Goal: Transaction & Acquisition: Book appointment/travel/reservation

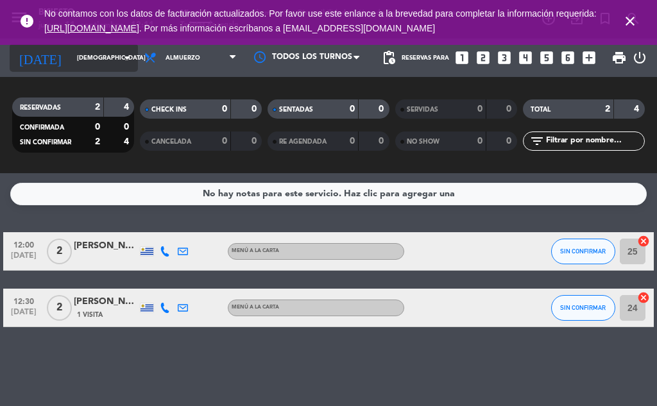
click at [119, 51] on icon "arrow_drop_down" at bounding box center [126, 57] width 15 height 15
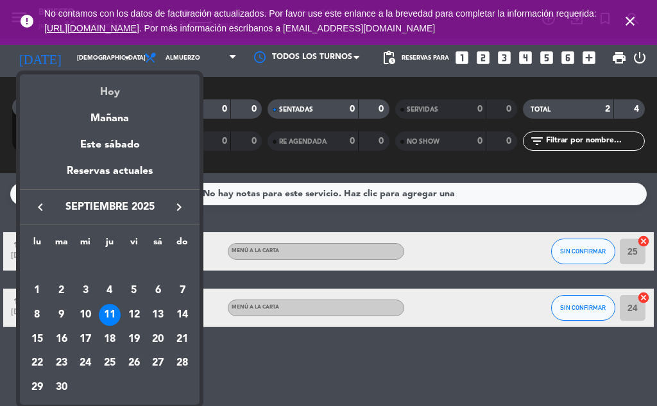
click at [117, 87] on div "Hoy" at bounding box center [110, 87] width 180 height 26
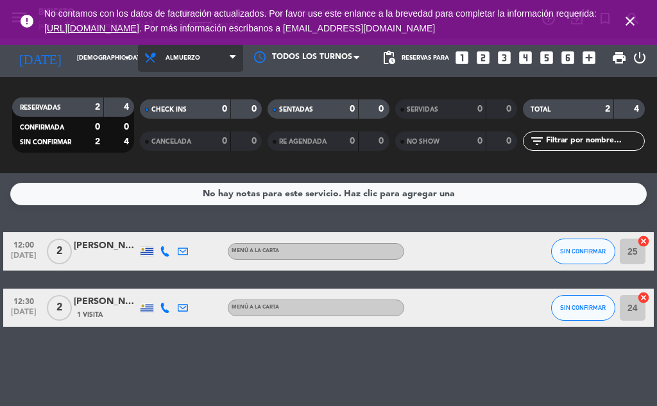
click at [153, 60] on span "Almuerzo" at bounding box center [190, 58] width 105 height 28
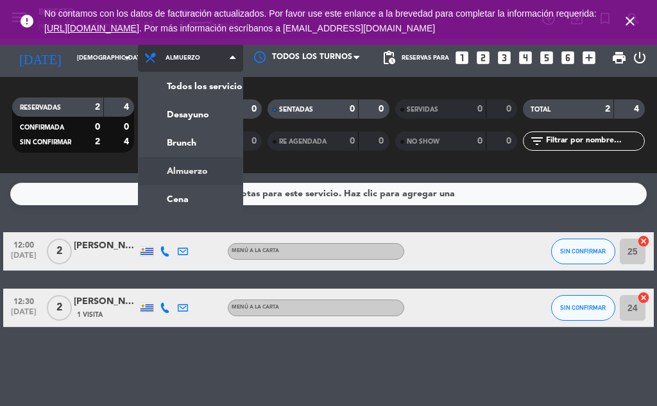
click at [153, 60] on span "Almuerzo" at bounding box center [190, 58] width 105 height 28
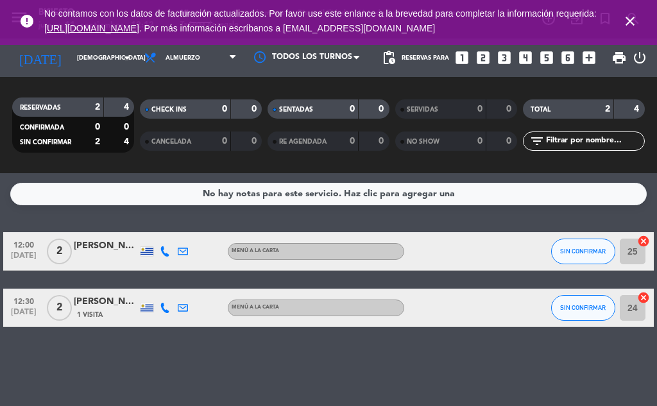
click at [561, 56] on icon "looks_6" at bounding box center [568, 57] width 17 height 17
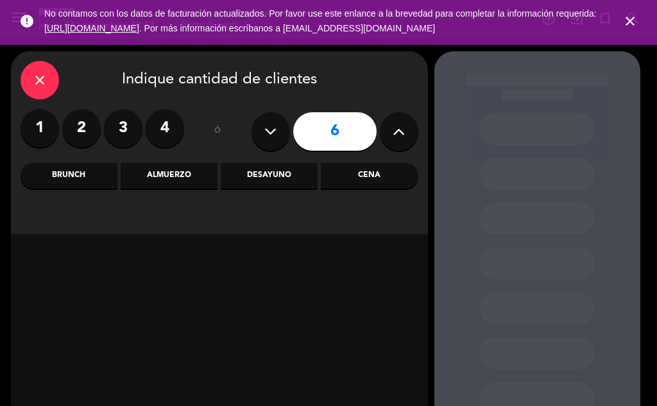
click at [366, 173] on div "Cena" at bounding box center [369, 176] width 97 height 26
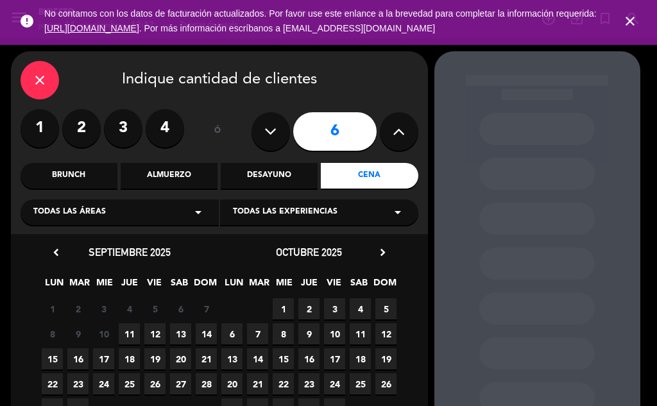
click at [126, 340] on span "11" at bounding box center [129, 334] width 21 height 21
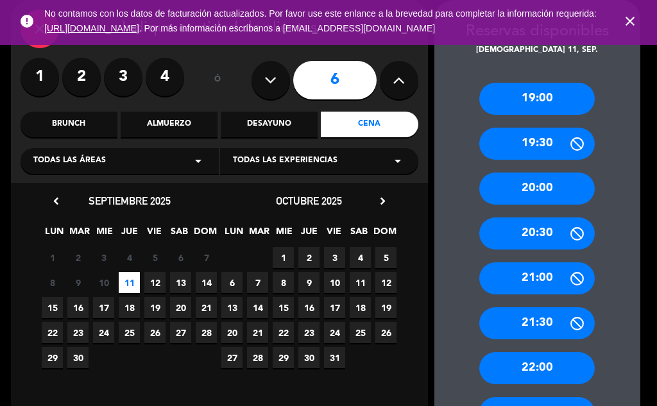
click at [150, 278] on span "12" at bounding box center [154, 282] width 21 height 21
click at [527, 270] on div "21:00" at bounding box center [538, 279] width 116 height 32
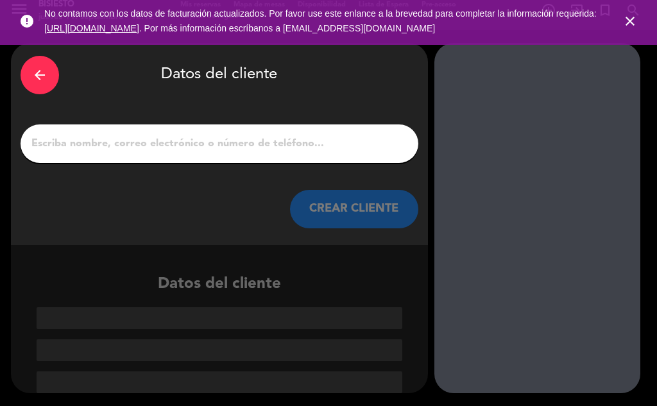
click at [320, 152] on input "1" at bounding box center [219, 144] width 379 height 18
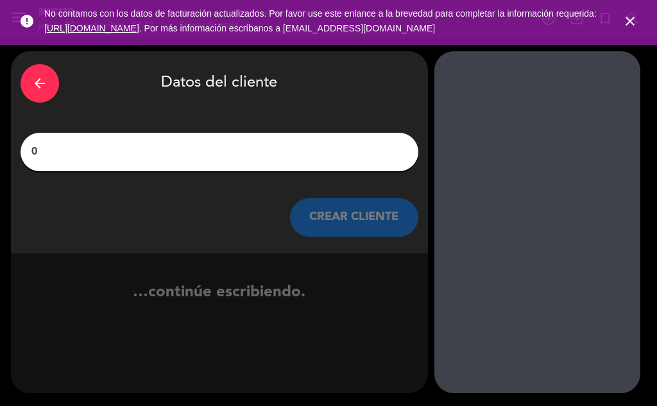
scroll to position [0, 0]
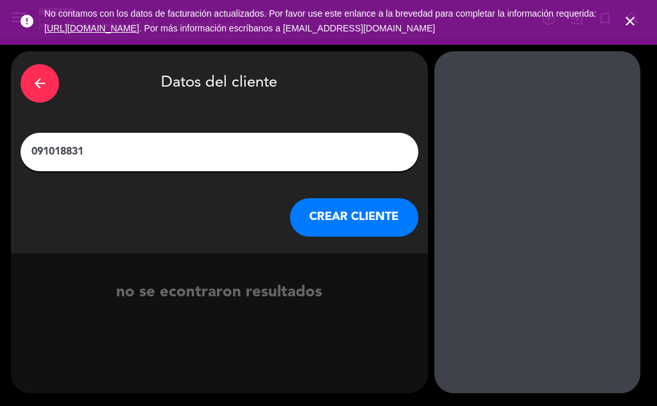
type input "091018831"
click at [350, 236] on button "CREAR CLIENTE" at bounding box center [354, 217] width 128 height 39
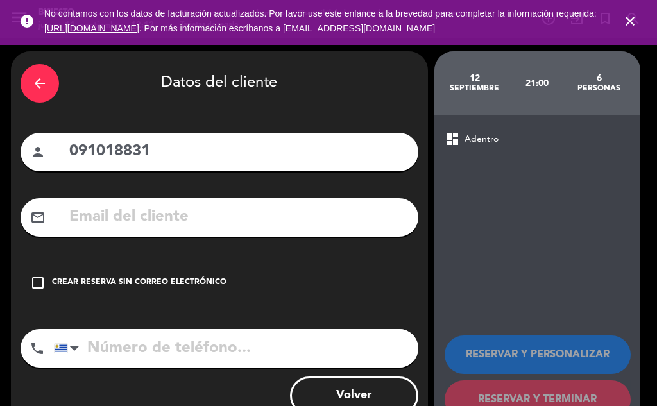
click at [175, 152] on input "091018831" at bounding box center [238, 152] width 341 height 26
click at [146, 347] on input "tel" at bounding box center [236, 348] width 365 height 39
paste input "091018831"
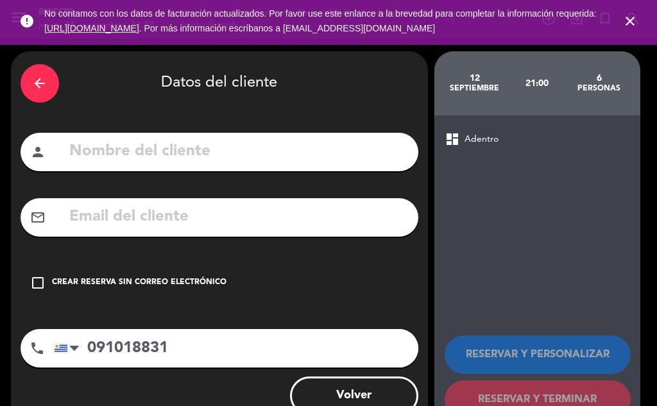
type input "091018831"
click at [40, 273] on div "check_box_outline_blank Crear reserva sin correo electrónico" at bounding box center [220, 283] width 398 height 39
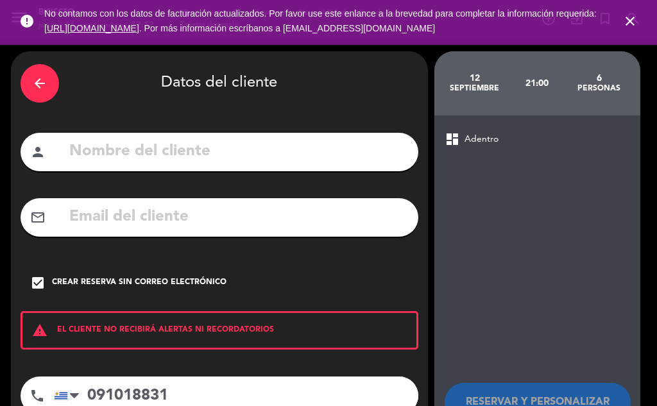
click at [168, 161] on input "text" at bounding box center [238, 152] width 341 height 26
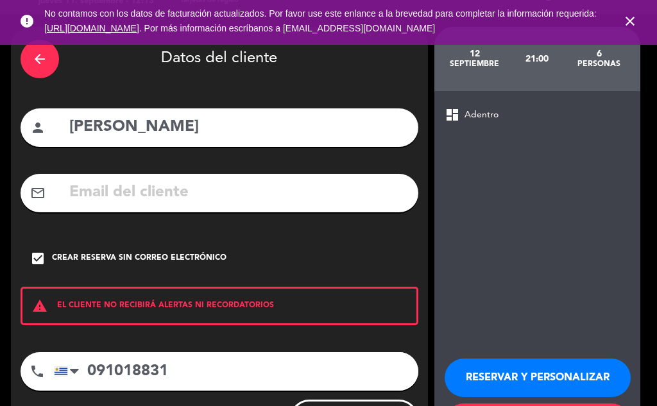
scroll to position [89, 0]
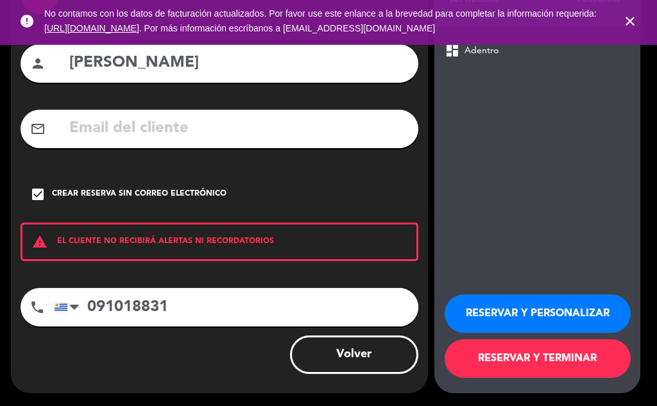
type input "[PERSON_NAME]"
click at [530, 320] on button "RESERVAR Y PERSONALIZAR" at bounding box center [538, 314] width 186 height 39
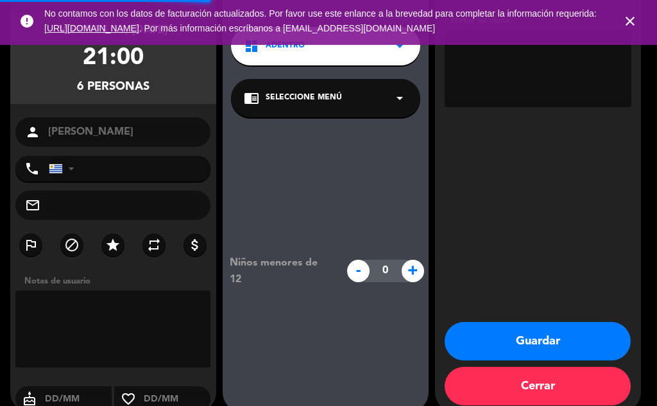
type input "[PHONE_NUMBER]"
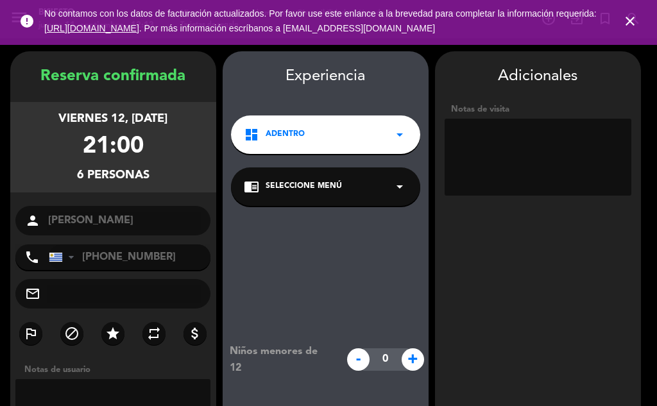
scroll to position [107, 0]
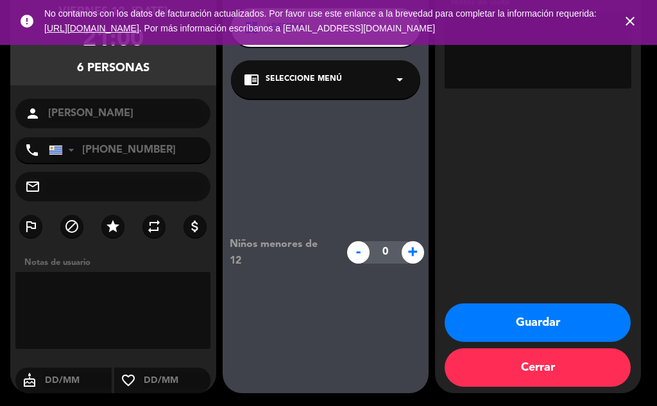
click at [140, 301] on textarea at bounding box center [113, 310] width 196 height 77
type textarea "(Pide adentro)"
click at [578, 329] on button "Guardar" at bounding box center [538, 323] width 186 height 39
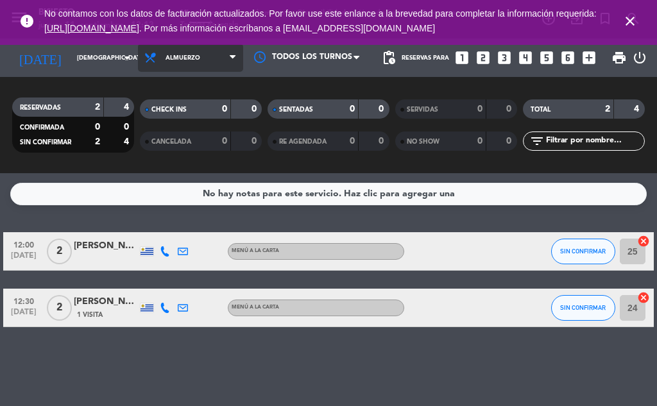
click at [156, 66] on span "Almuerzo" at bounding box center [190, 58] width 105 height 28
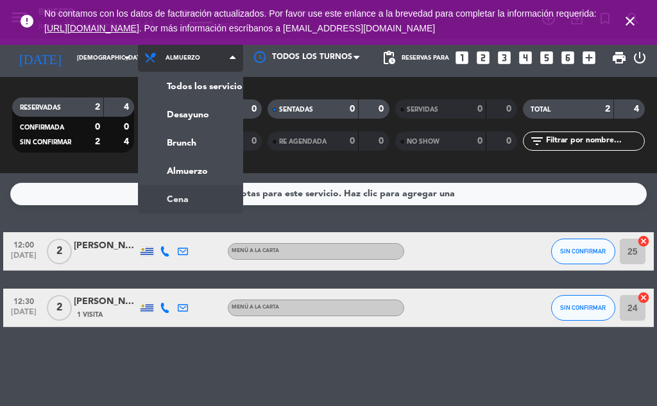
click at [195, 189] on ng-component "menu Bisiesto jueves 11. septiembre - 12:13 Mis reservas Mapa de mesas Disponib…" at bounding box center [328, 203] width 657 height 406
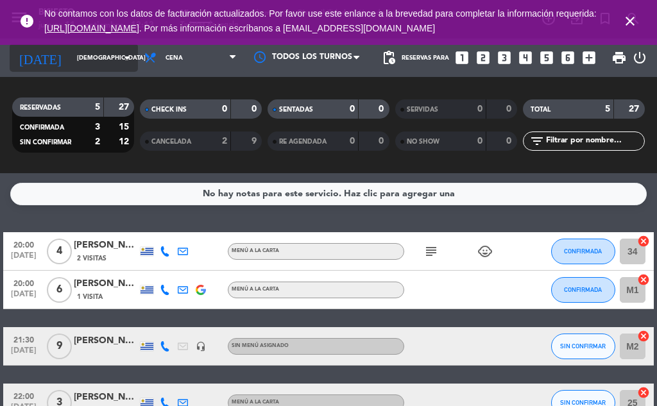
click at [119, 57] on icon "arrow_drop_down" at bounding box center [126, 57] width 15 height 15
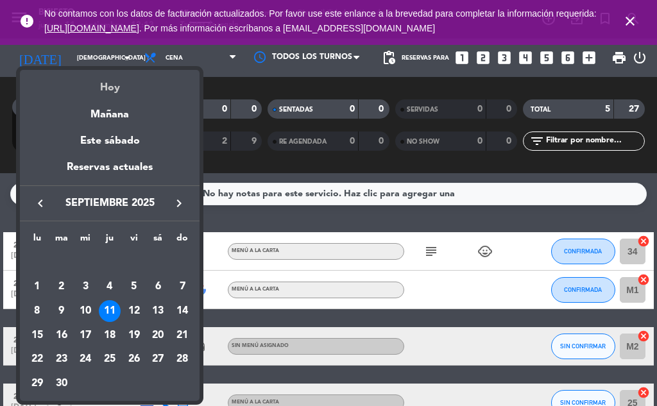
click at [115, 91] on div "Hoy" at bounding box center [110, 83] width 180 height 26
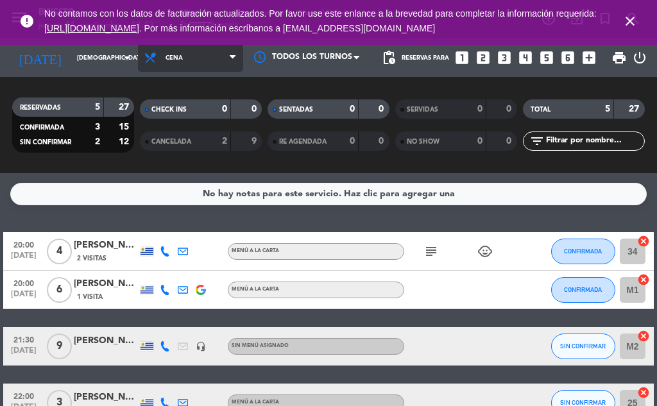
click at [153, 53] on span "Cena" at bounding box center [190, 58] width 105 height 28
click at [189, 132] on div "menu Bisiesto jueves 11. septiembre - 12:13 Mis reservas Mapa de mesas Disponib…" at bounding box center [328, 86] width 657 height 173
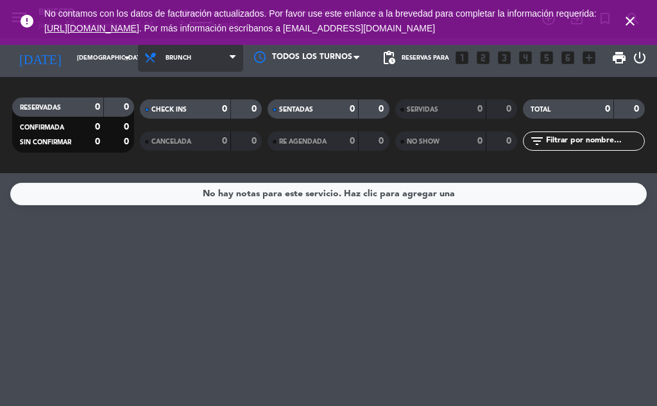
click at [171, 60] on span "Brunch" at bounding box center [179, 58] width 26 height 7
click at [177, 168] on div "menu Bisiesto jueves 11. septiembre - 12:24 Mis reservas Mapa de mesas Disponib…" at bounding box center [328, 86] width 657 height 173
